Goal: Task Accomplishment & Management: Use online tool/utility

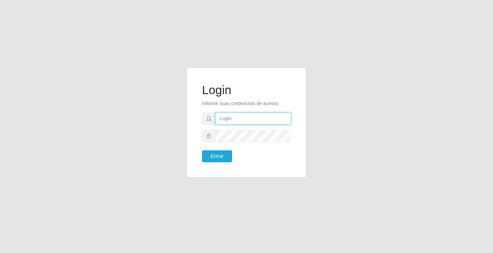
click at [235, 118] on input "text" at bounding box center [253, 119] width 76 height 12
click at [233, 120] on input "text" at bounding box center [253, 119] width 76 height 12
type input "2"
type input "zivaneide@ideal"
drag, startPoint x: 223, startPoint y: 147, endPoint x: 222, endPoint y: 157, distance: 10.3
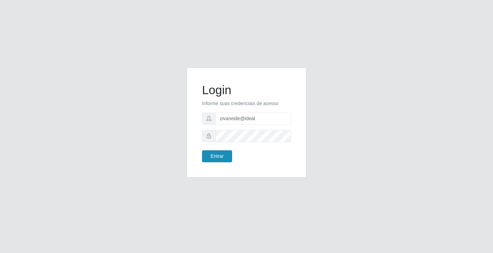
click at [222, 157] on form "Login Informe suas credenciais de acesso zivaneide@ideal Entrar" at bounding box center [246, 122] width 89 height 79
click at [222, 157] on button "Entrar" at bounding box center [217, 156] width 30 height 12
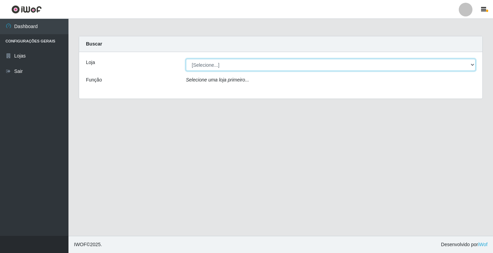
click at [473, 64] on select "[Selecione...] Ideal - Conceição" at bounding box center [330, 65] width 289 height 12
select select "231"
click at [186, 59] on select "[Selecione...] Ideal - Conceição" at bounding box center [330, 65] width 289 height 12
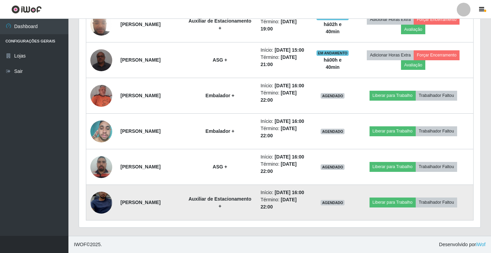
scroll to position [445, 0]
click at [108, 220] on img at bounding box center [101, 203] width 22 height 48
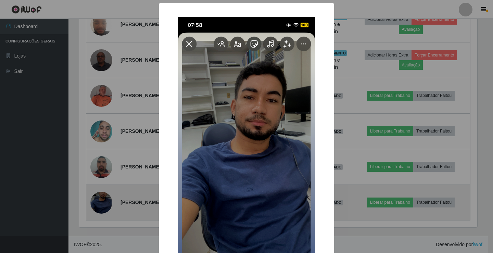
click at [108, 220] on div "× OK Cancel" at bounding box center [246, 126] width 493 height 253
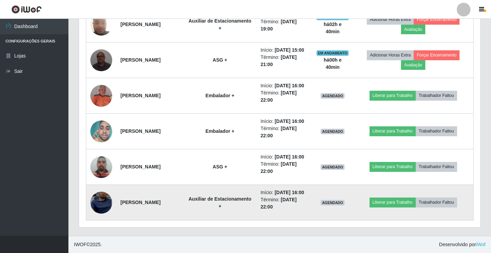
scroll to position [142, 401]
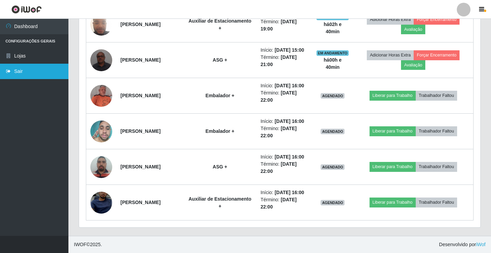
click at [29, 73] on link "Sair" at bounding box center [34, 71] width 68 height 15
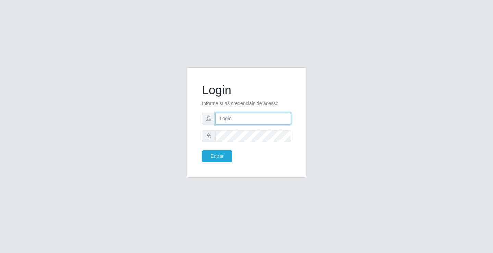
click at [237, 118] on input "text" at bounding box center [253, 119] width 76 height 12
type input "zivaneide@ideal"
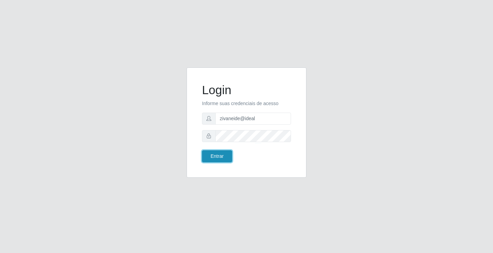
click at [212, 159] on button "Entrar" at bounding box center [217, 156] width 30 height 12
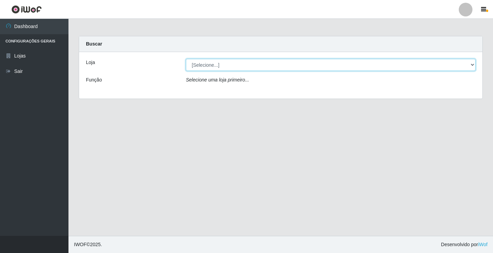
click at [471, 65] on select "[Selecione...] Ideal - Conceição" at bounding box center [330, 65] width 289 height 12
select select "231"
click at [186, 59] on select "[Selecione...] Ideal - Conceição" at bounding box center [330, 65] width 289 height 12
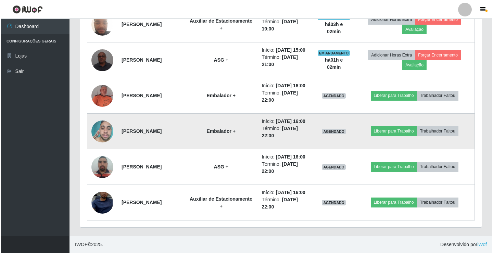
scroll to position [465, 0]
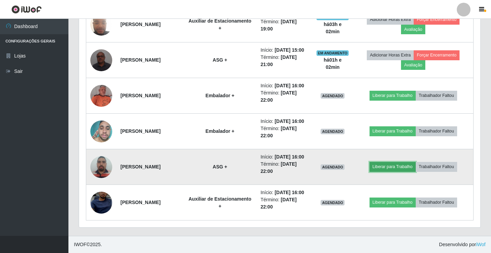
click at [408, 162] on button "Liberar para Trabalho" at bounding box center [393, 167] width 46 height 10
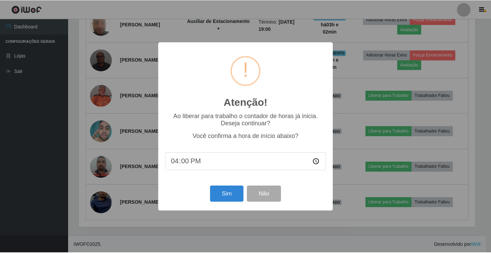
scroll to position [142, 398]
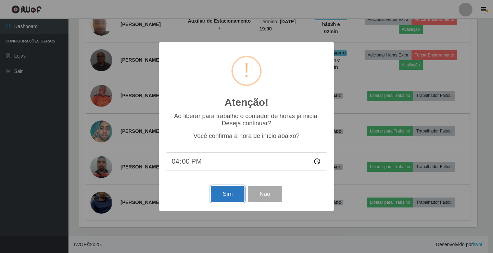
click at [230, 195] on button "Sim" at bounding box center [227, 194] width 33 height 16
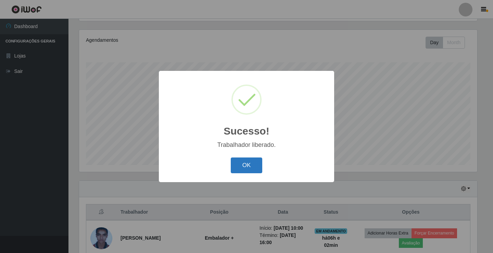
click at [242, 161] on button "OK" at bounding box center [247, 165] width 32 height 16
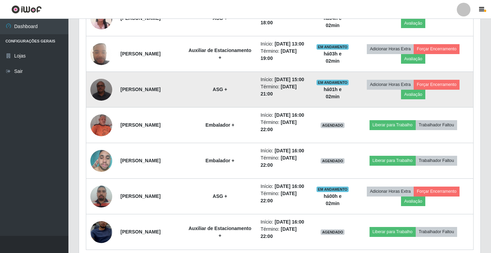
scroll to position [388, 0]
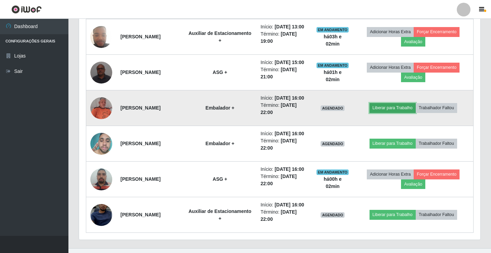
click at [403, 113] on button "Liberar para Trabalho" at bounding box center [393, 108] width 46 height 10
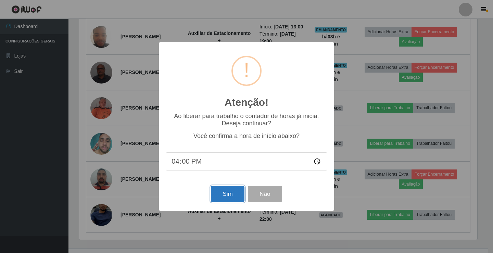
click at [236, 194] on button "Sim" at bounding box center [227, 194] width 33 height 16
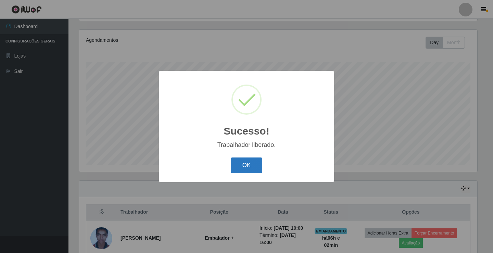
click at [248, 168] on button "OK" at bounding box center [247, 165] width 32 height 16
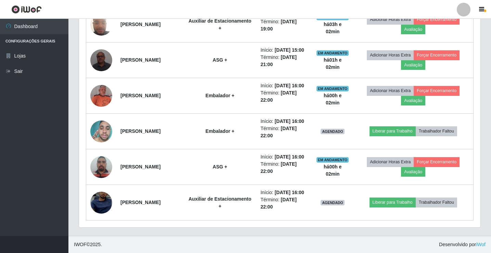
scroll to position [456, 0]
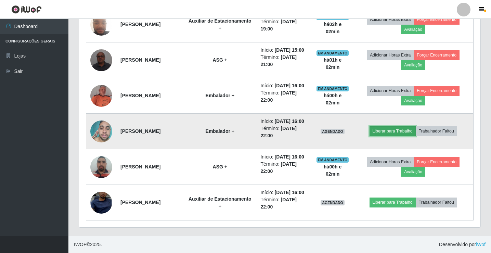
click at [405, 126] on button "Liberar para Trabalho" at bounding box center [393, 131] width 46 height 10
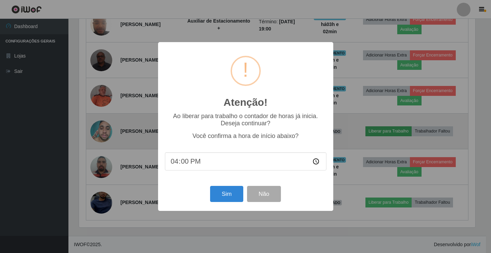
scroll to position [142, 398]
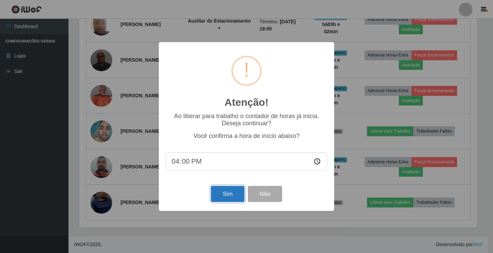
click at [234, 193] on button "Sim" at bounding box center [227, 194] width 33 height 16
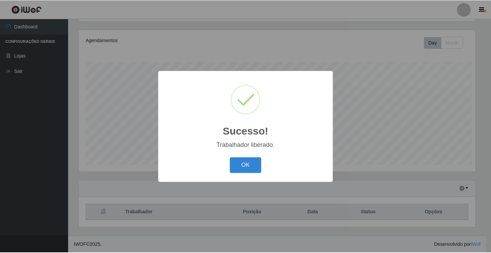
scroll to position [0, 0]
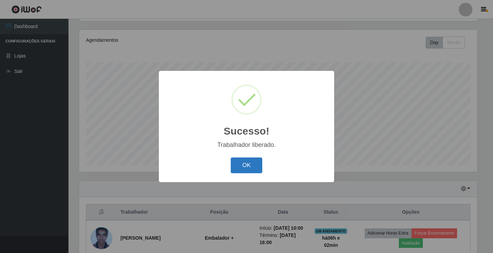
click at [246, 162] on button "OK" at bounding box center [247, 165] width 32 height 16
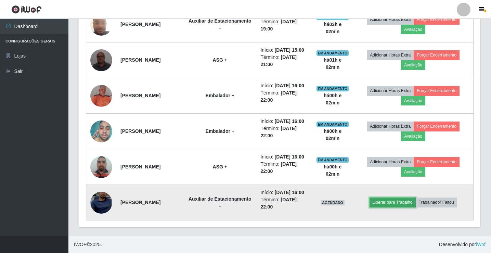
click at [395, 207] on button "Liberar para Trabalho" at bounding box center [393, 202] width 46 height 10
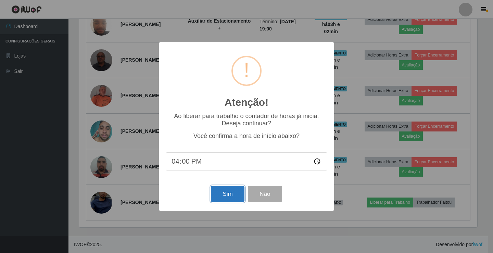
click at [222, 201] on button "Sim" at bounding box center [227, 194] width 33 height 16
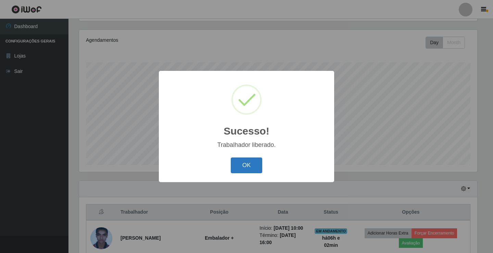
click at [253, 166] on button "OK" at bounding box center [247, 165] width 32 height 16
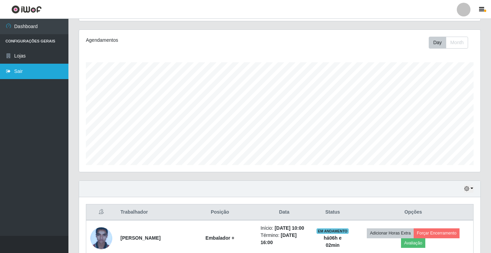
click at [27, 72] on link "Sair" at bounding box center [34, 71] width 68 height 15
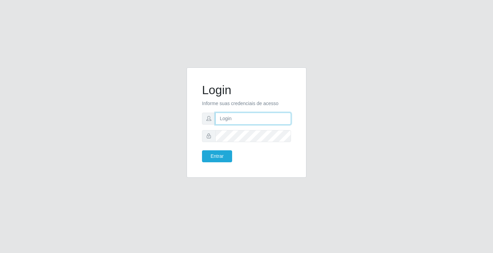
click at [227, 119] on input "text" at bounding box center [253, 119] width 76 height 12
type input "zivaneide@ideal"
click at [202, 150] on button "Entrar" at bounding box center [217, 156] width 30 height 12
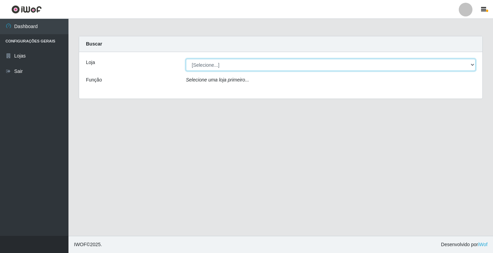
click at [204, 65] on select "[Selecione...] Ideal - Conceição" at bounding box center [330, 65] width 289 height 12
select select "231"
click at [186, 59] on select "[Selecione...] Ideal - Conceição" at bounding box center [330, 65] width 289 height 12
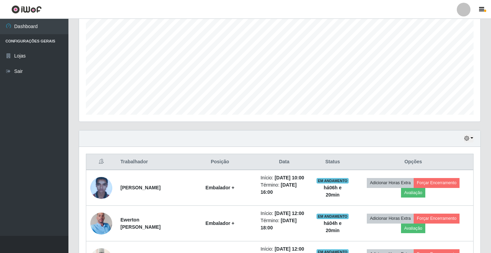
scroll to position [171, 0]
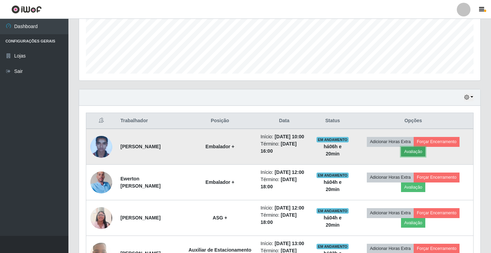
click at [425, 156] on button "Avaliação" at bounding box center [413, 152] width 24 height 10
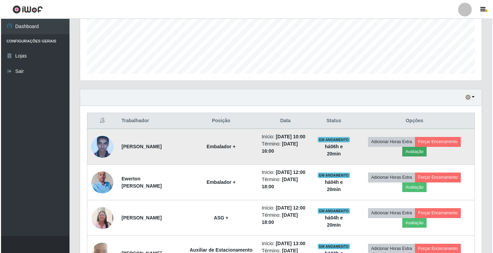
scroll to position [142, 398]
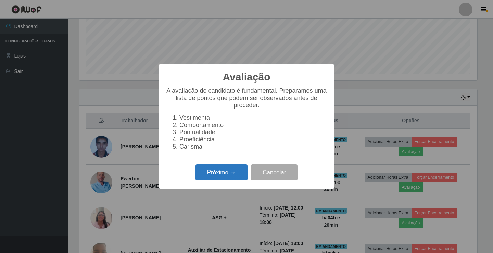
click at [216, 180] on button "Próximo →" at bounding box center [221, 172] width 52 height 16
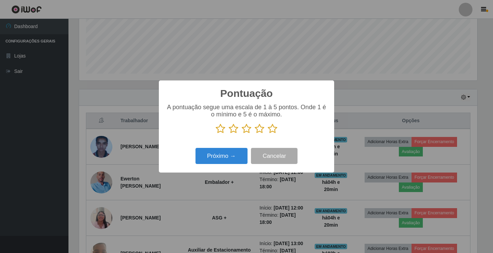
scroll to position [342036, 341780]
click at [274, 129] on icon at bounding box center [273, 129] width 10 height 10
click at [268, 134] on input "radio" at bounding box center [268, 134] width 0 height 0
click at [232, 156] on button "Próximo →" at bounding box center [221, 156] width 52 height 16
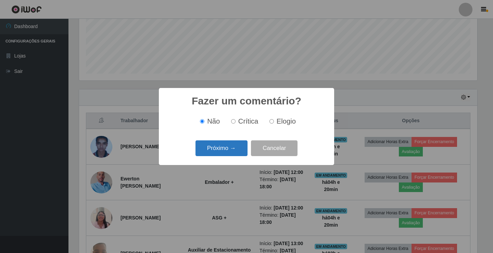
click at [231, 154] on button "Próximo →" at bounding box center [221, 148] width 52 height 16
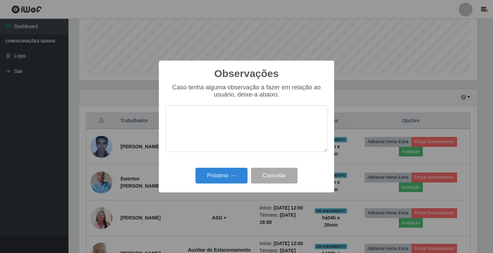
click at [223, 142] on textarea at bounding box center [247, 128] width 162 height 47
type textarea "ativo"
click at [220, 180] on button "Próximo →" at bounding box center [221, 176] width 52 height 16
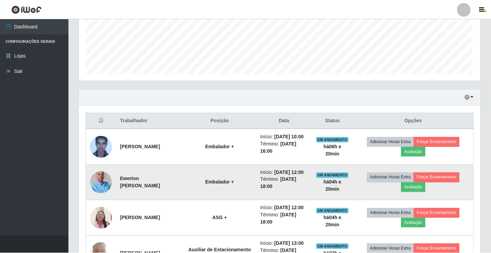
scroll to position [142, 401]
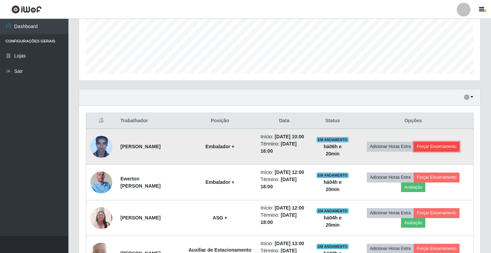
click at [440, 151] on button "Forçar Encerramento" at bounding box center [437, 147] width 46 height 10
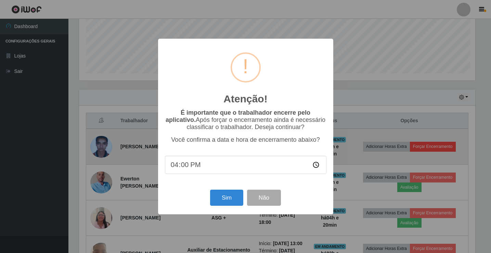
scroll to position [142, 398]
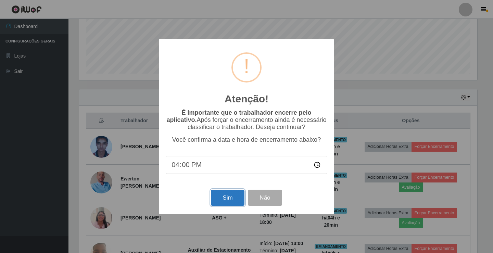
click at [229, 197] on button "Sim" at bounding box center [227, 198] width 33 height 16
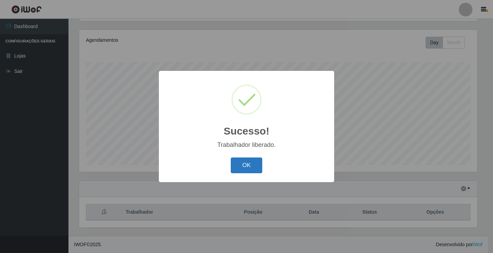
click at [253, 164] on button "OK" at bounding box center [247, 165] width 32 height 16
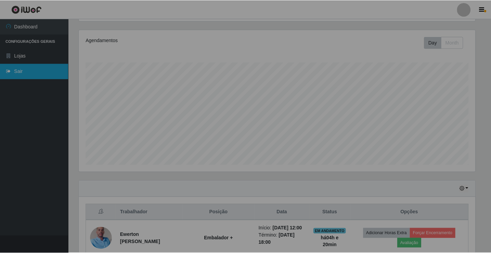
scroll to position [142, 401]
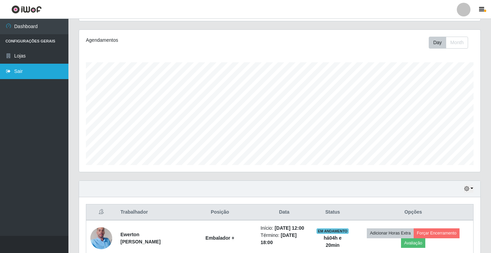
click at [20, 73] on link "Sair" at bounding box center [34, 71] width 68 height 15
